Goal: Find specific page/section: Find specific page/section

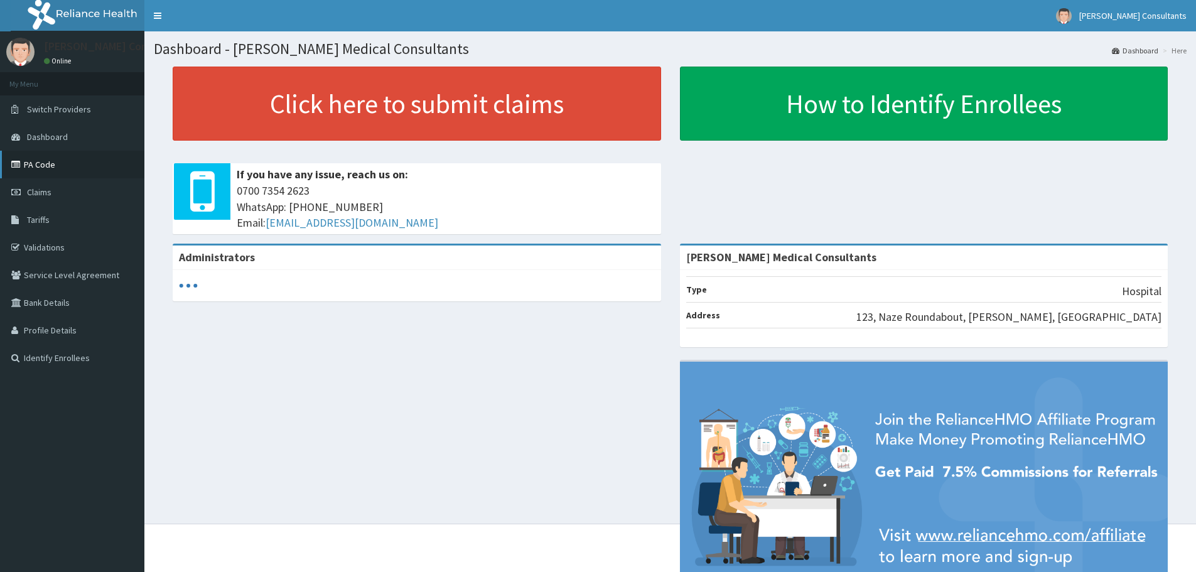
click at [26, 163] on link "PA Code" at bounding box center [72, 165] width 144 height 28
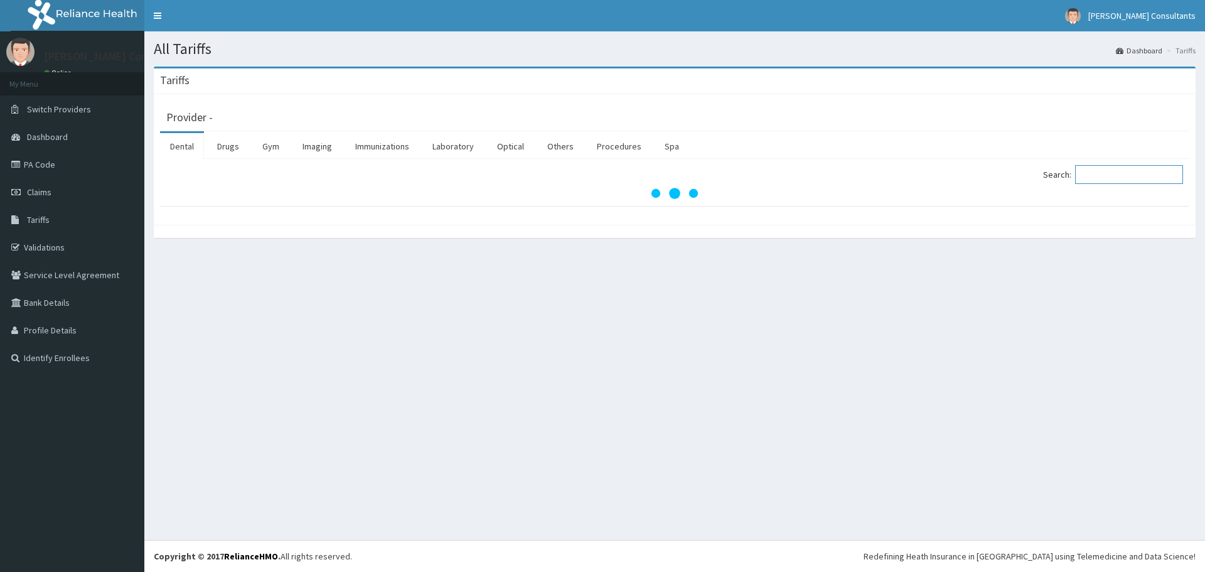
click at [1117, 177] on input "Search:" at bounding box center [1129, 174] width 108 height 19
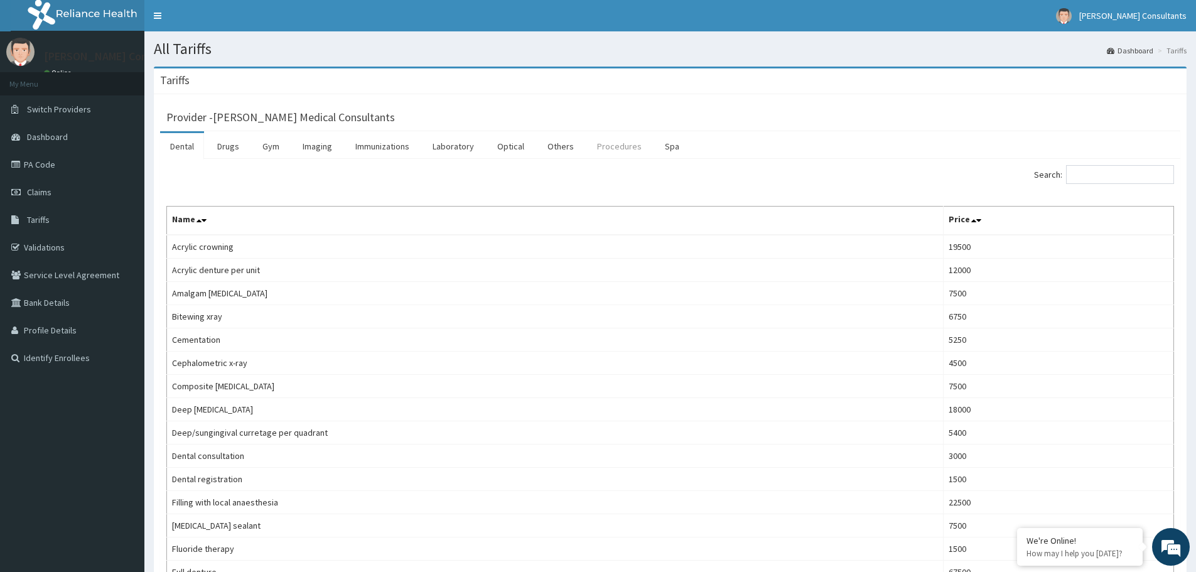
click at [619, 158] on link "Procedures" at bounding box center [619, 146] width 65 height 26
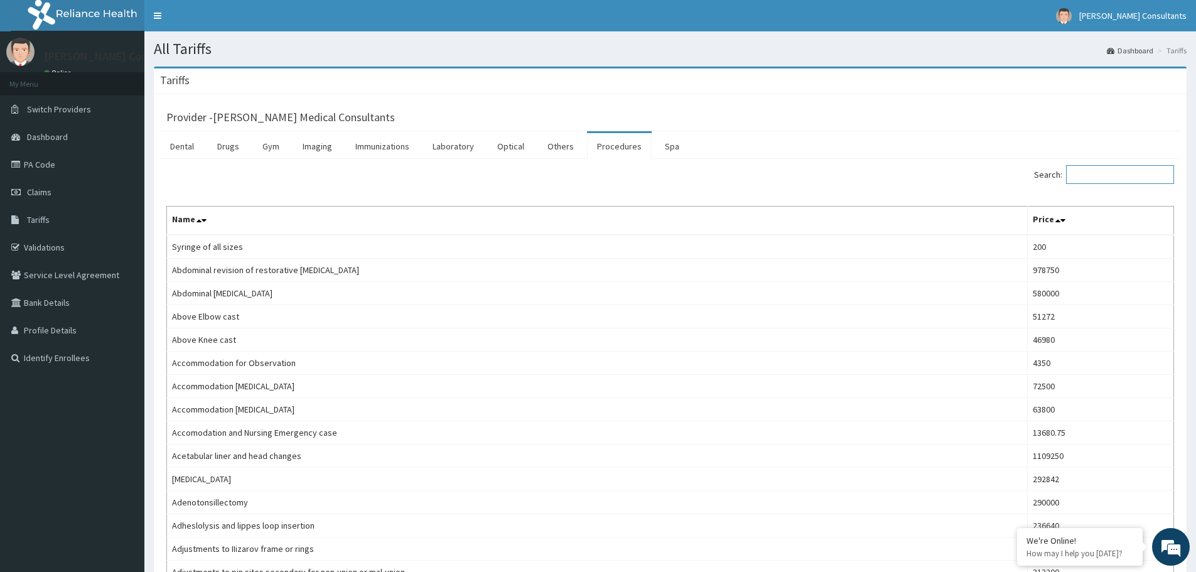
click at [1117, 177] on input "Search:" at bounding box center [1120, 174] width 108 height 19
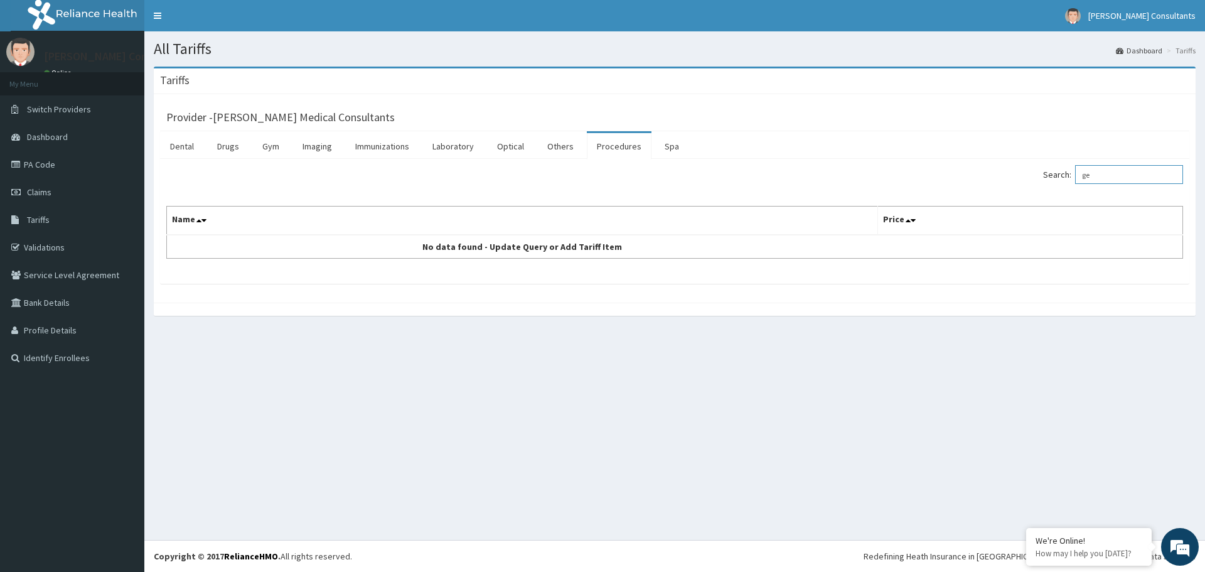
type input "g"
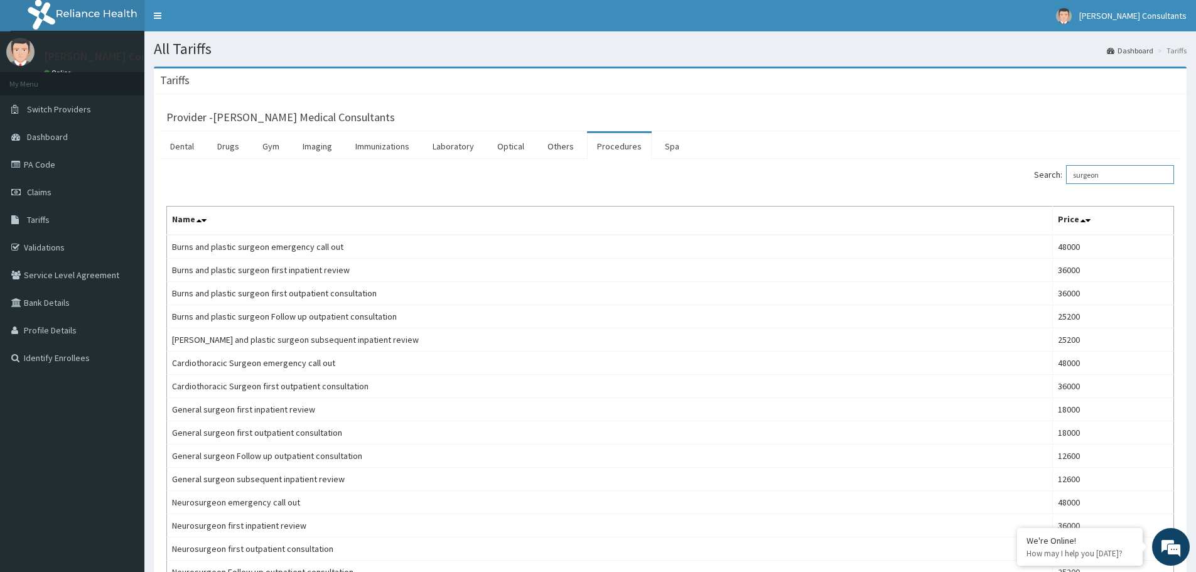
type input "surgeon"
